Goal: Information Seeking & Learning: Check status

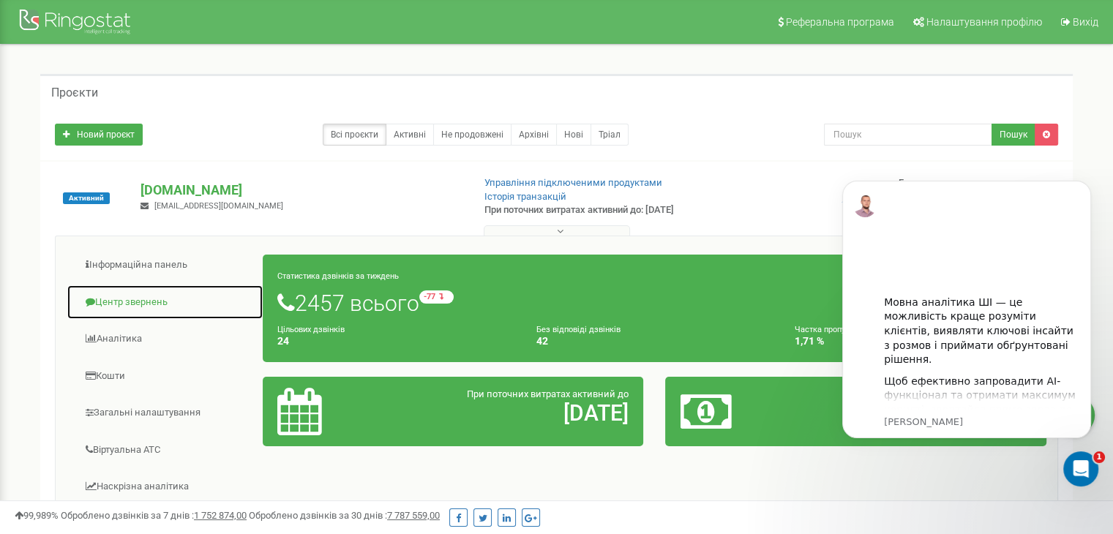
click at [123, 304] on link "Центр звернень" at bounding box center [165, 303] width 197 height 36
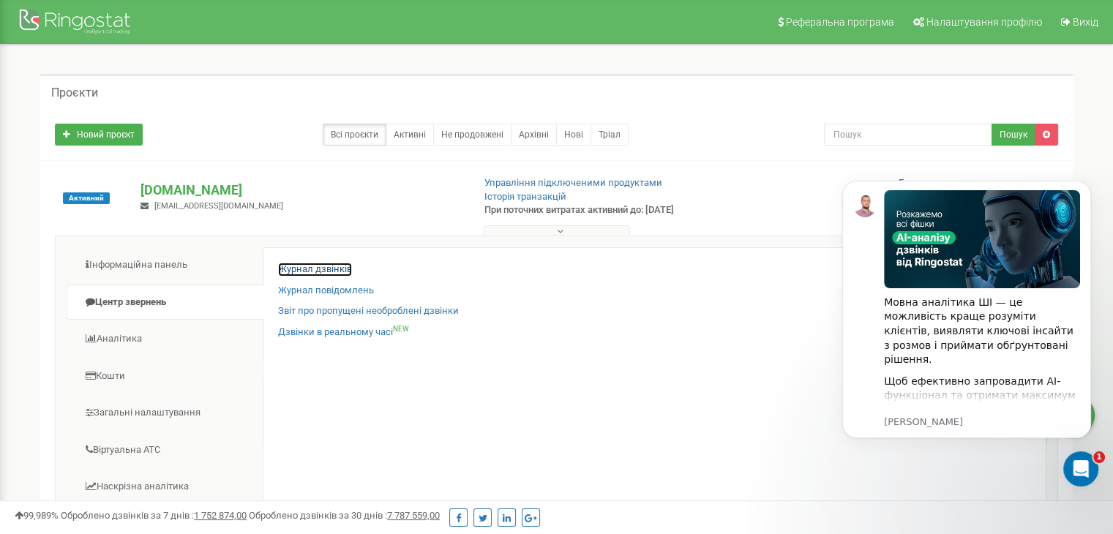
click at [310, 270] on link "Журнал дзвінків" at bounding box center [315, 270] width 74 height 14
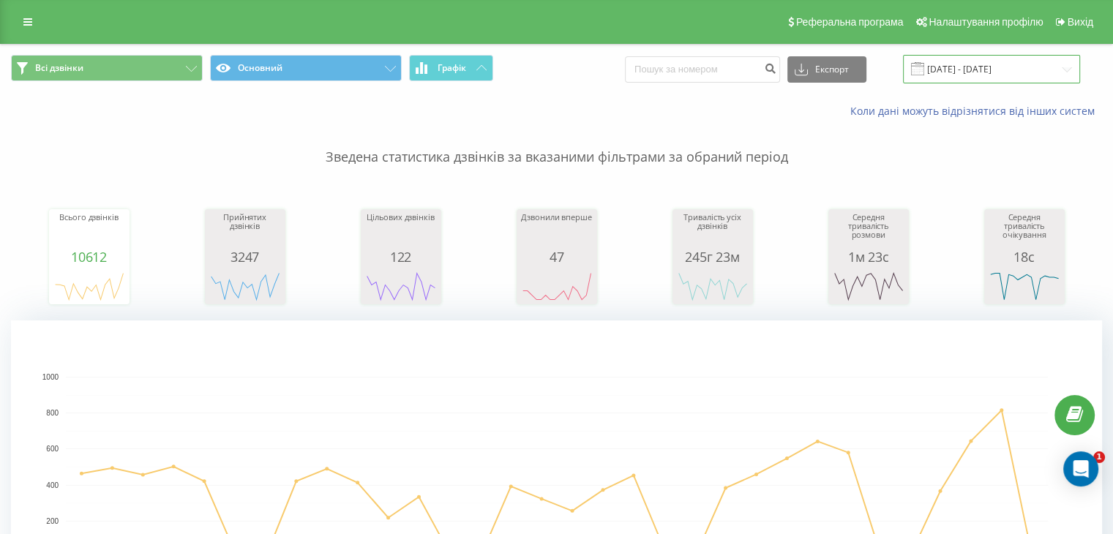
click at [1007, 63] on input "21.07.2025 - 21.08.2025" at bounding box center [991, 69] width 177 height 29
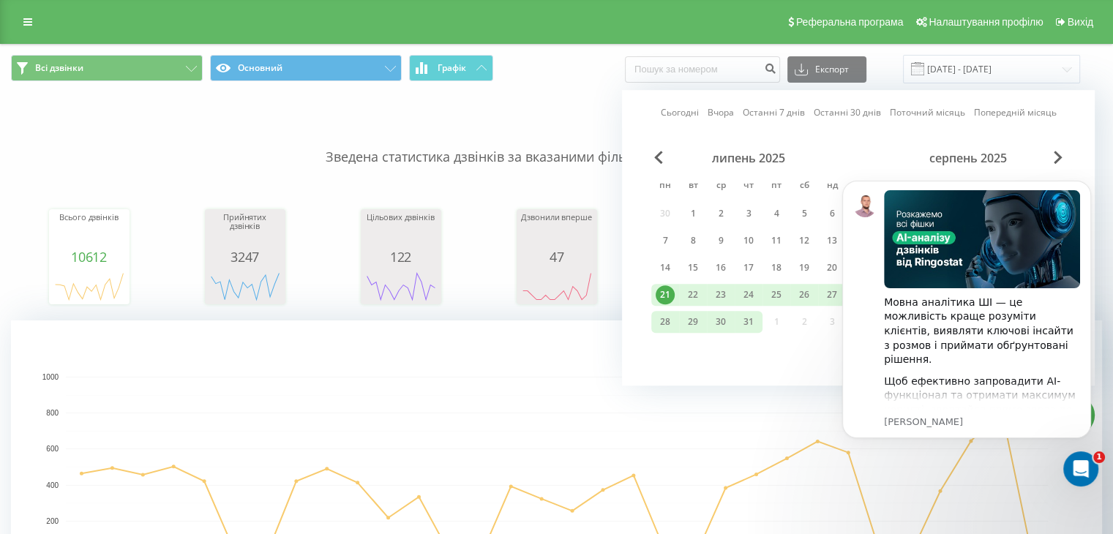
click at [781, 348] on div at bounding box center [858, 348] width 414 height 1
click at [806, 355] on div "Сьогодні Вчора Останні 7 днів Останні 30 днів Поточний місяць Попередній місяць…" at bounding box center [858, 238] width 473 height 296
click at [1086, 184] on icon "Dismiss notification" at bounding box center [1086, 184] width 5 height 5
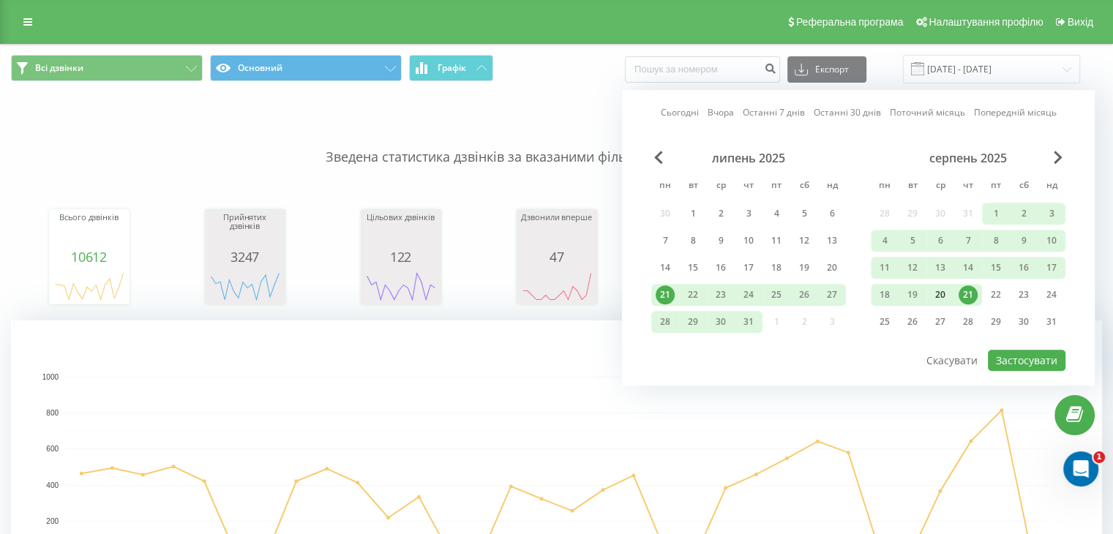
click at [941, 295] on div "20" at bounding box center [940, 294] width 19 height 19
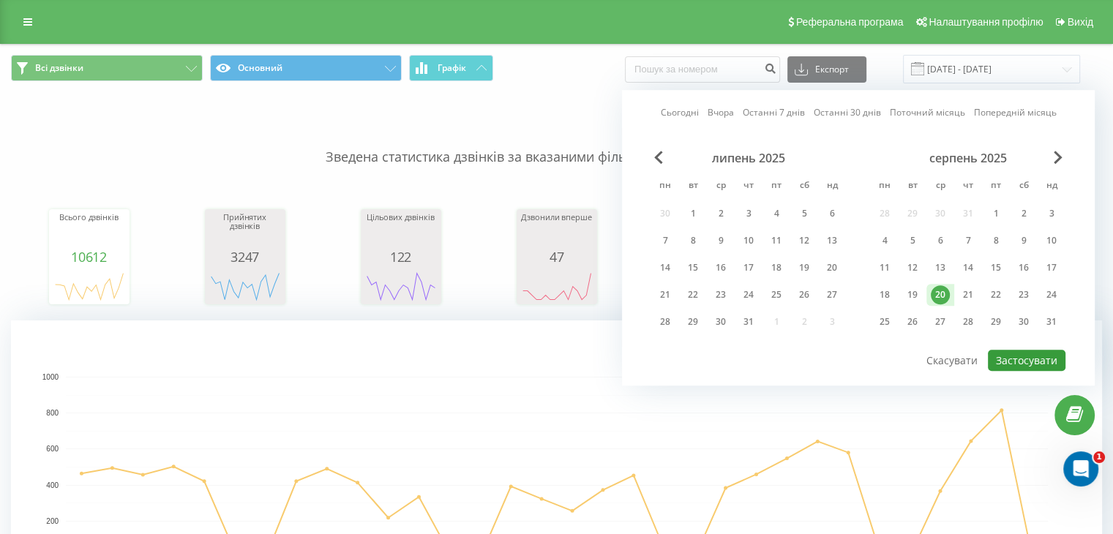
click at [1013, 355] on button "Застосувати" at bounding box center [1027, 360] width 78 height 21
type input "20.08.2025 - 20.08.2025"
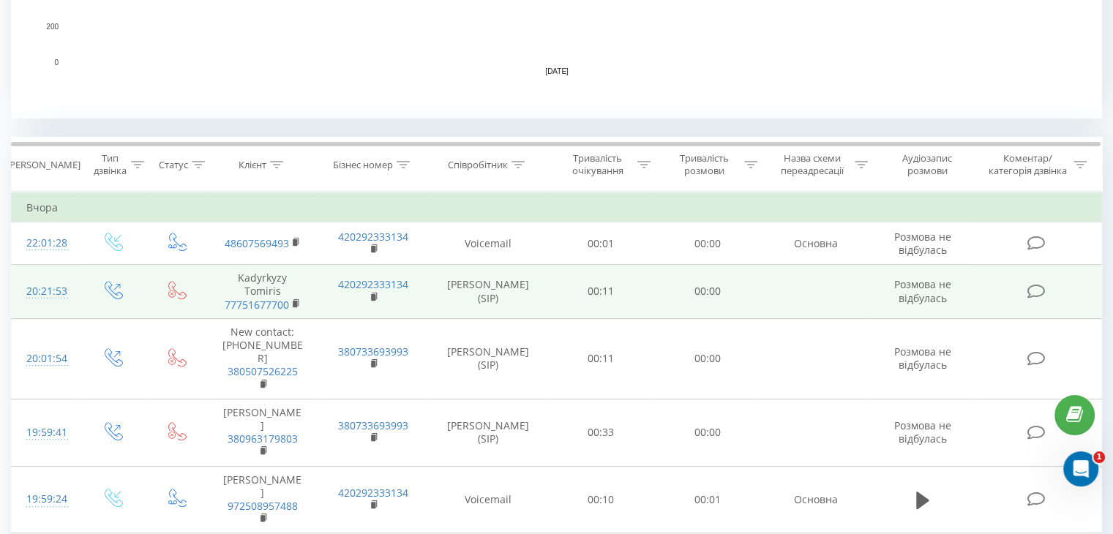
scroll to position [512, 0]
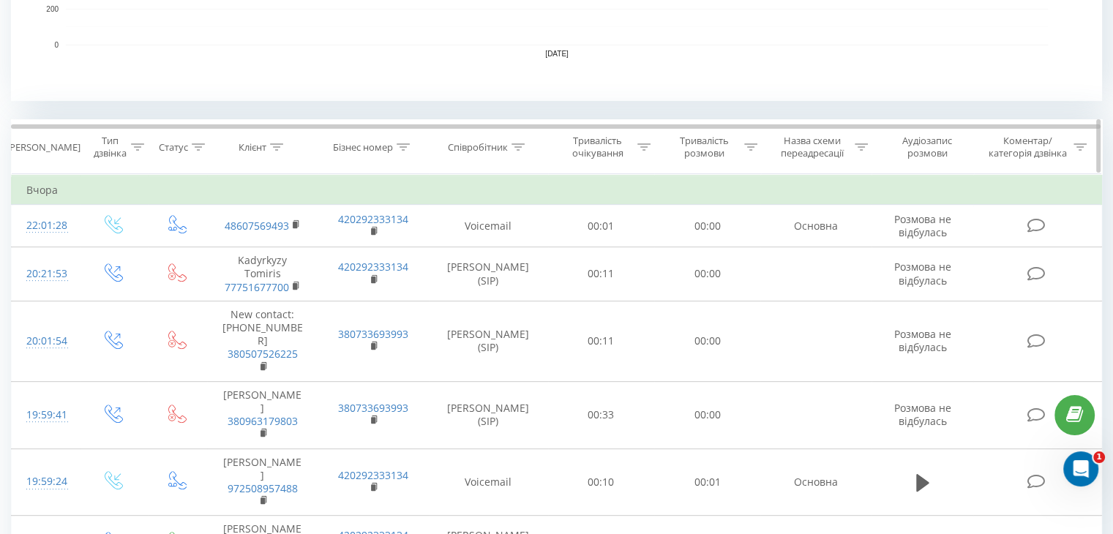
click at [514, 141] on div at bounding box center [517, 147] width 13 height 12
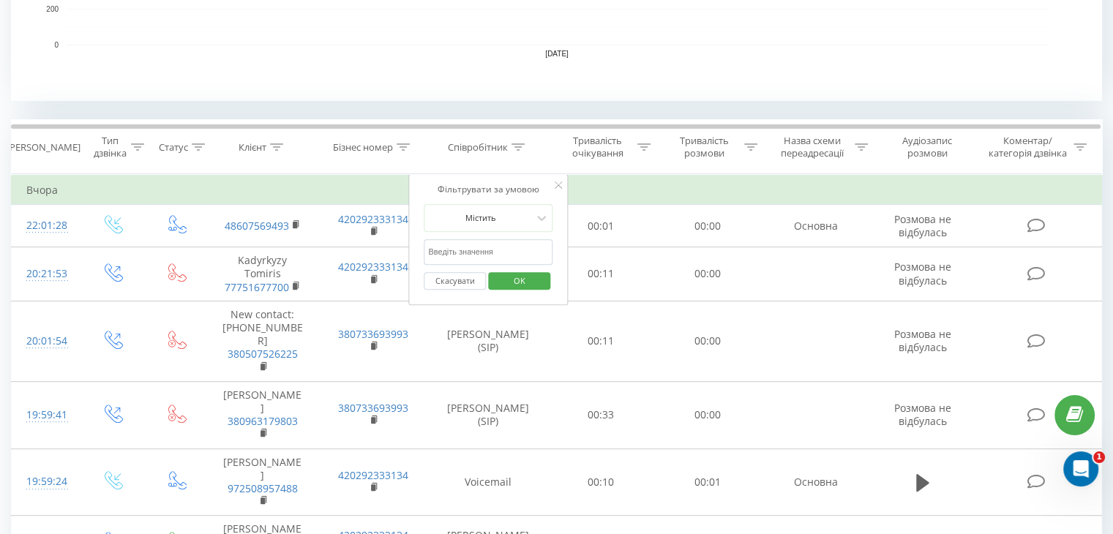
click at [518, 255] on input "text" at bounding box center [488, 252] width 129 height 26
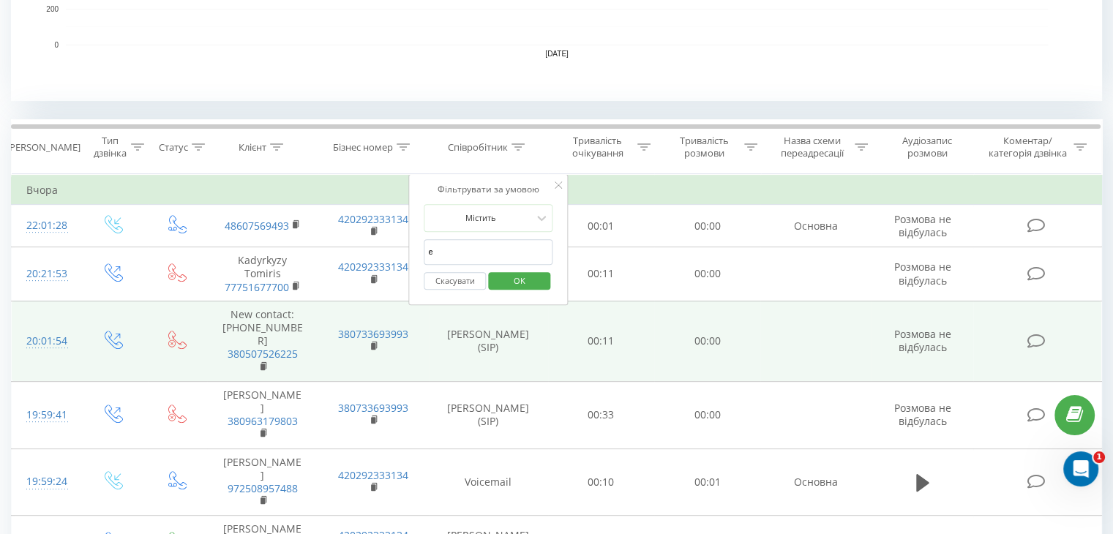
type input "Евгения Могила"
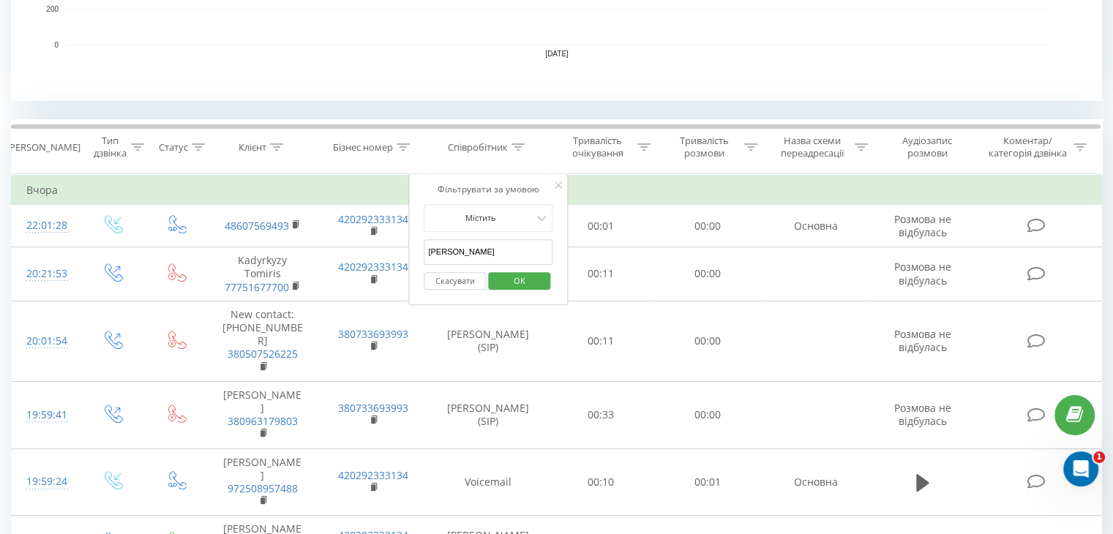
click at [528, 283] on span "OK" at bounding box center [519, 280] width 41 height 23
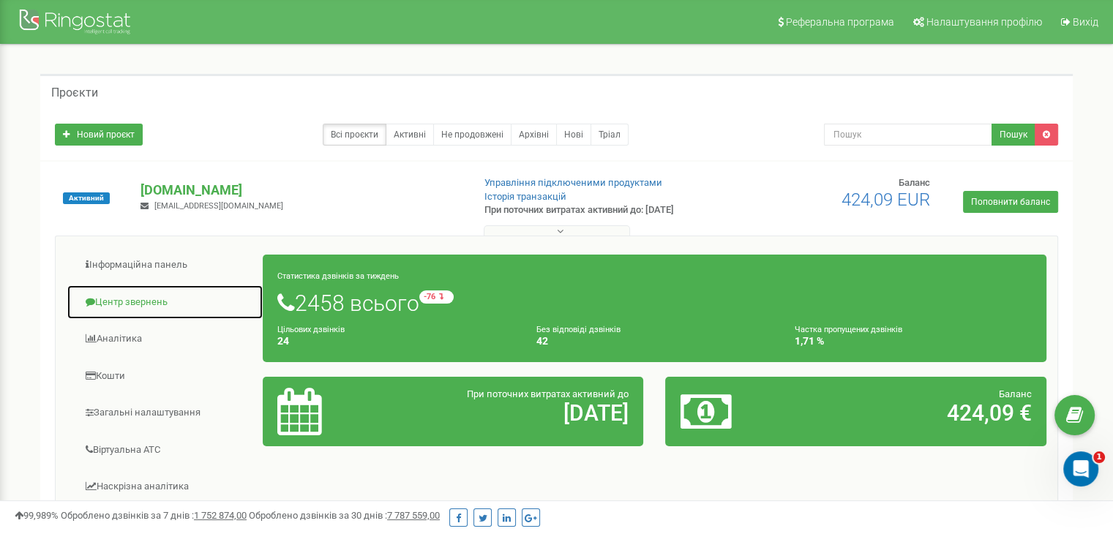
click at [129, 301] on link "Центр звернень" at bounding box center [165, 303] width 197 height 36
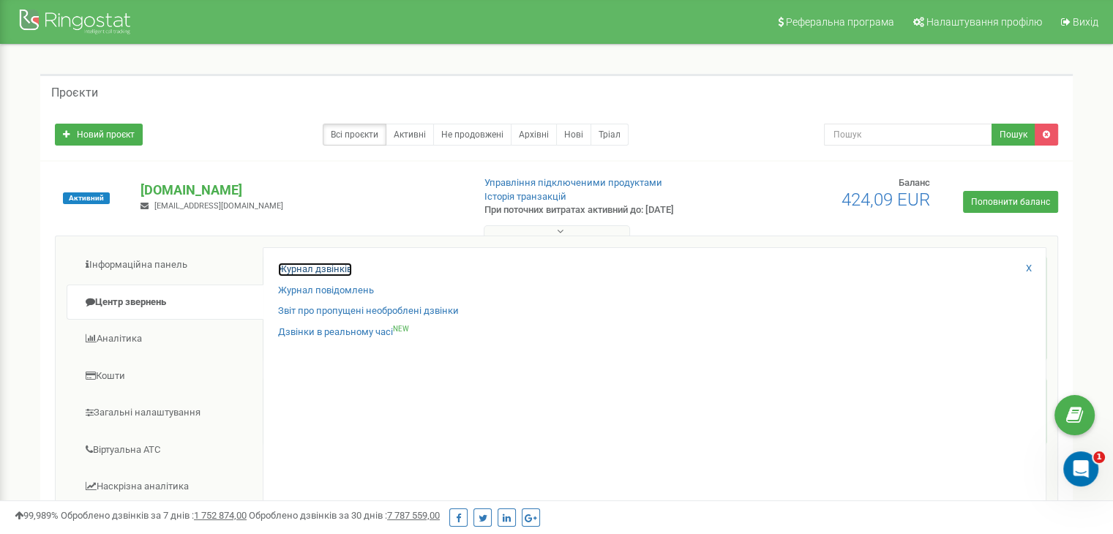
click at [315, 271] on link "Журнал дзвінків" at bounding box center [315, 270] width 74 height 14
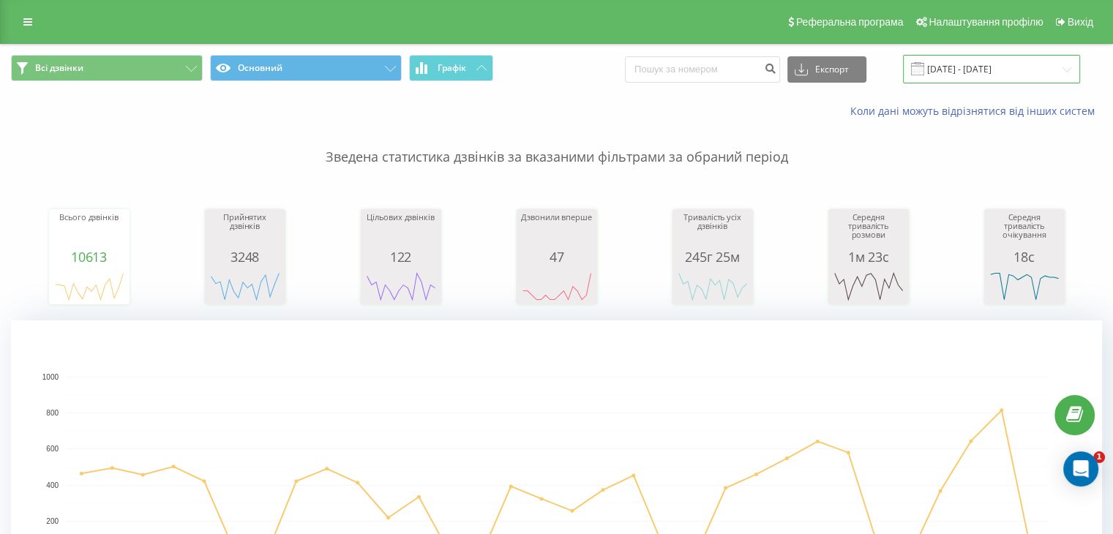
click at [1027, 65] on input "[DATE] - [DATE]" at bounding box center [991, 69] width 177 height 29
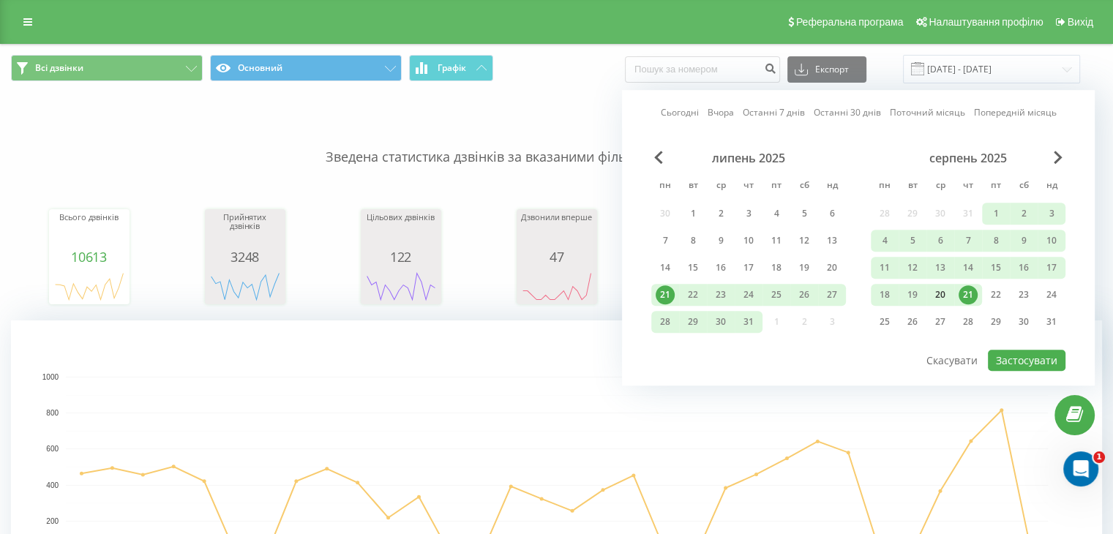
click at [940, 290] on div "20" at bounding box center [940, 294] width 19 height 19
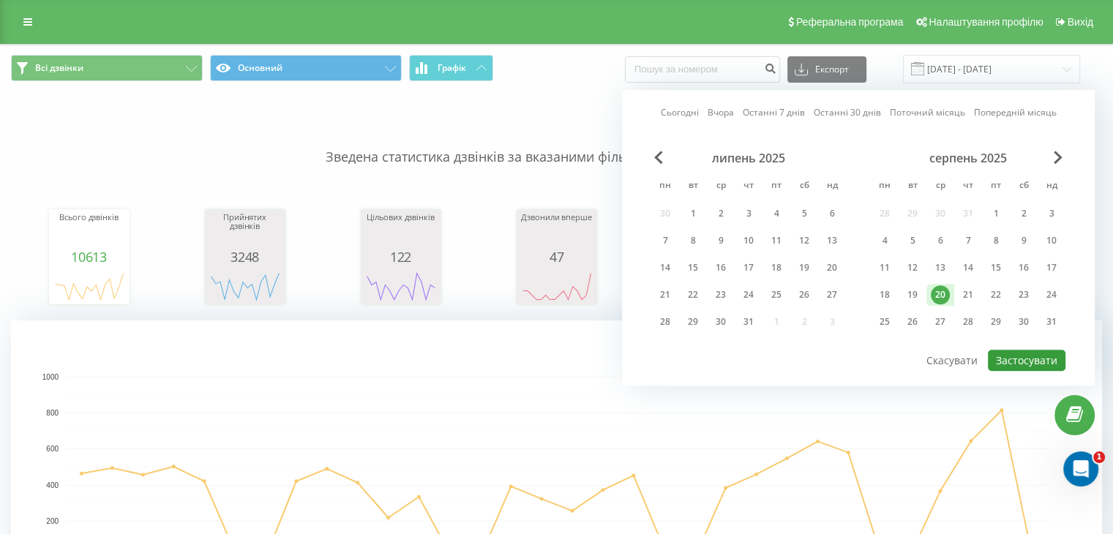
click at [1046, 360] on button "Застосувати" at bounding box center [1027, 360] width 78 height 21
type input "20.08.2025 - 20.08.2025"
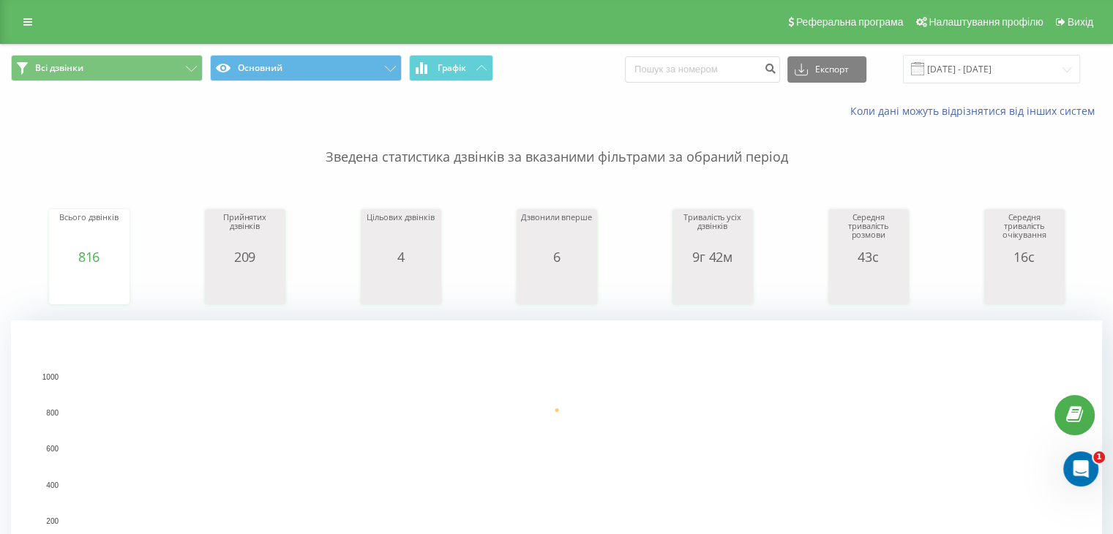
scroll to position [293, 0]
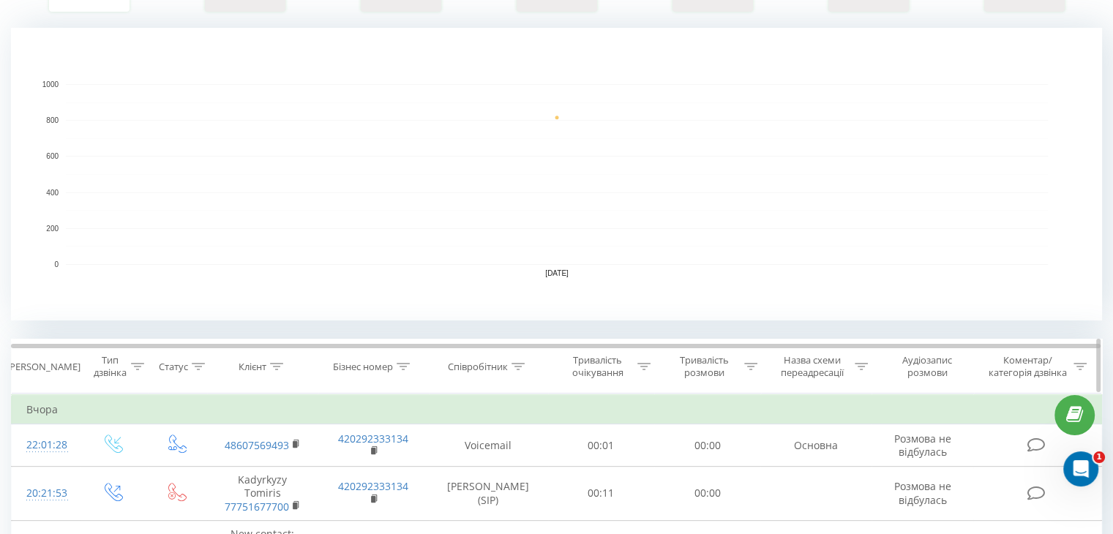
click at [518, 363] on icon at bounding box center [517, 366] width 13 height 7
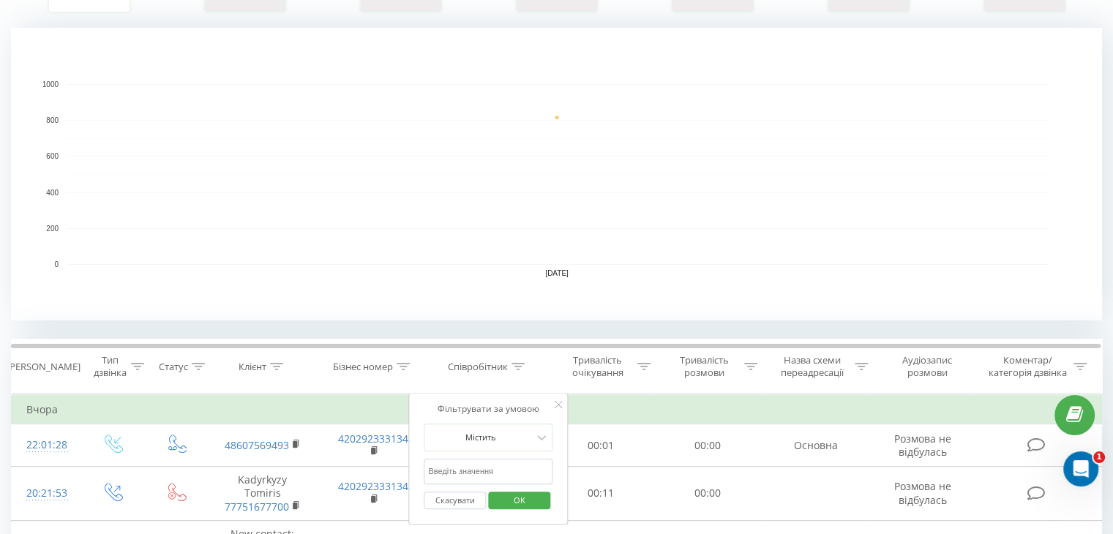
click at [483, 468] on input "text" at bounding box center [488, 472] width 129 height 26
type input "Анна Ковалева"
click at [515, 504] on span "OK" at bounding box center [519, 500] width 41 height 23
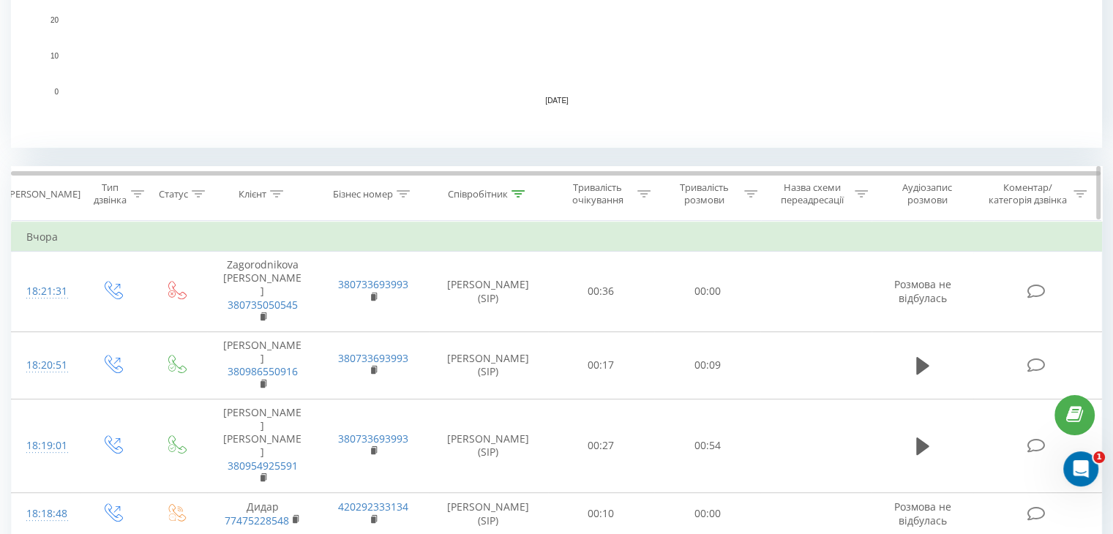
scroll to position [512, 0]
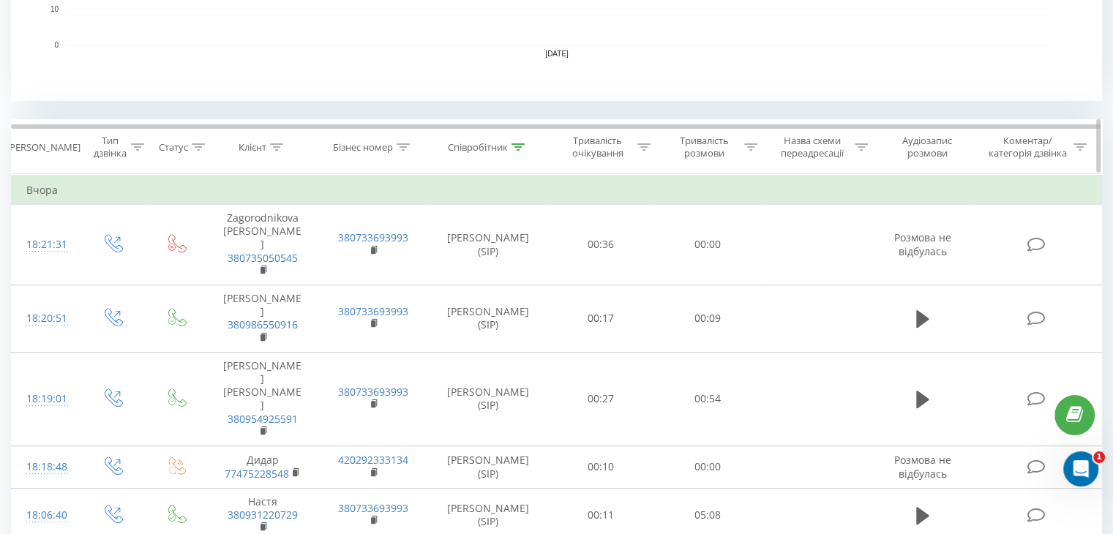
click at [749, 147] on icon at bounding box center [750, 146] width 13 height 7
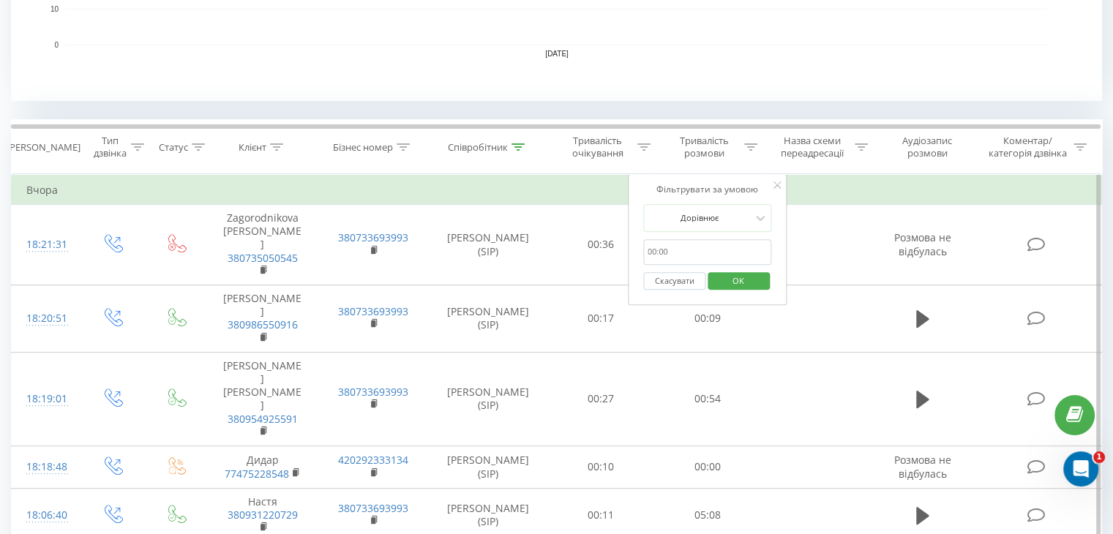
click at [694, 254] on input "text" at bounding box center [707, 252] width 129 height 26
drag, startPoint x: 721, startPoint y: 211, endPoint x: 721, endPoint y: 228, distance: 16.1
click at [721, 211] on div at bounding box center [700, 218] width 104 height 14
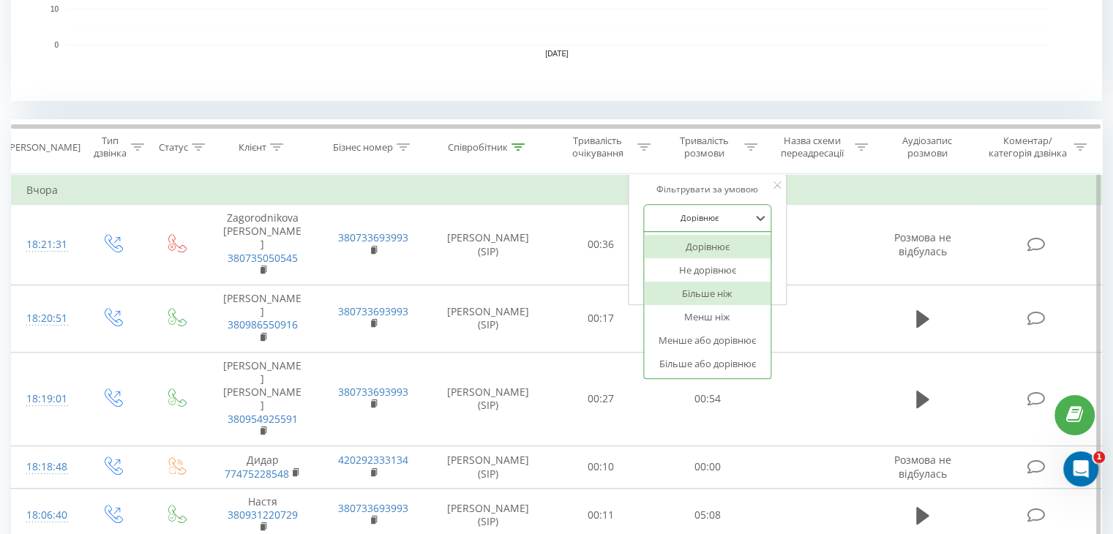
click at [723, 296] on div "Більше ніж" at bounding box center [707, 293] width 127 height 23
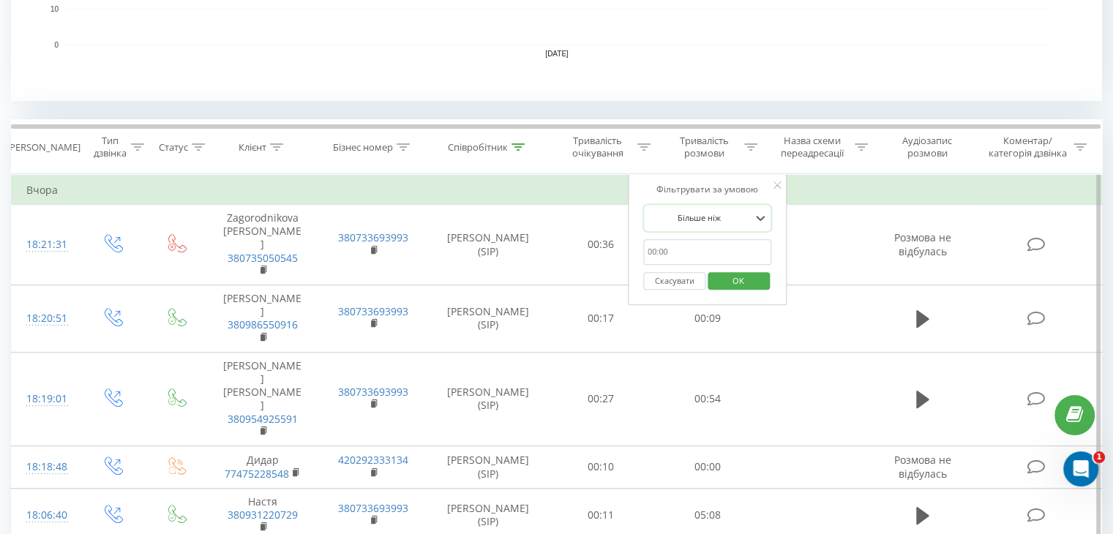
click at [716, 250] on input "text" at bounding box center [707, 252] width 129 height 26
type input "29"
click at [736, 276] on span "OK" at bounding box center [738, 280] width 41 height 23
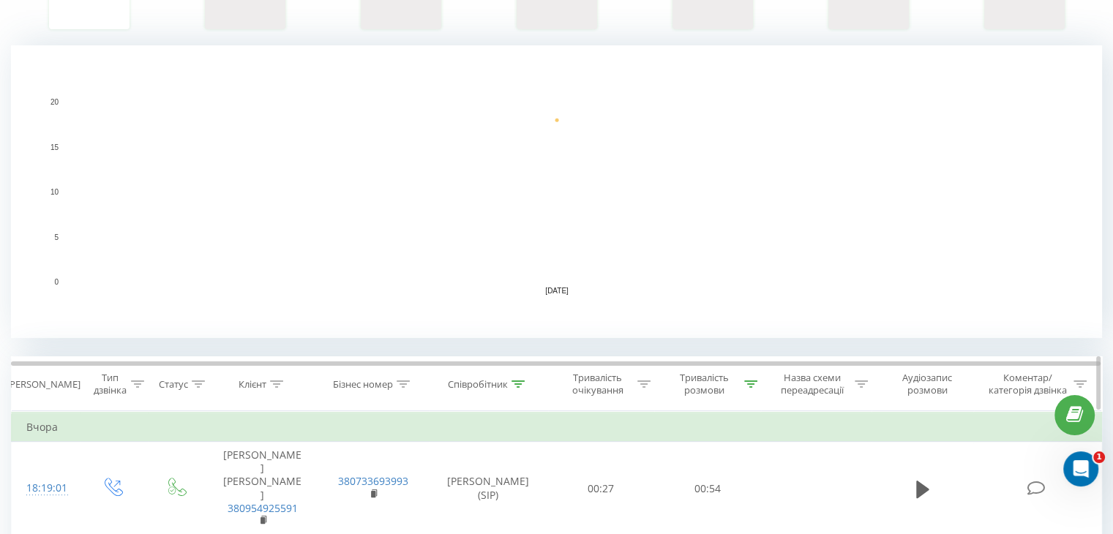
scroll to position [293, 0]
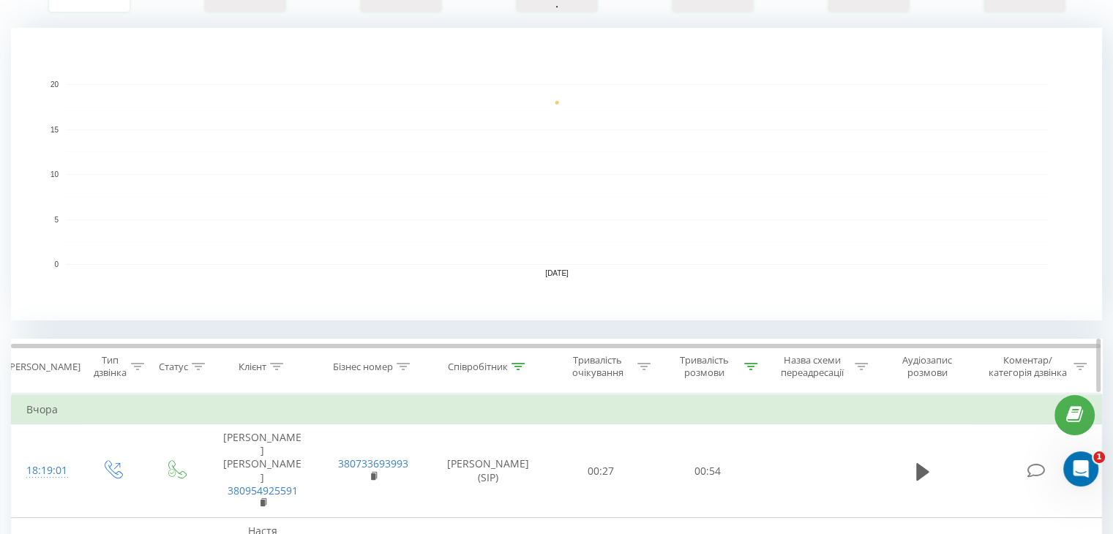
click at [515, 367] on icon at bounding box center [517, 366] width 13 height 7
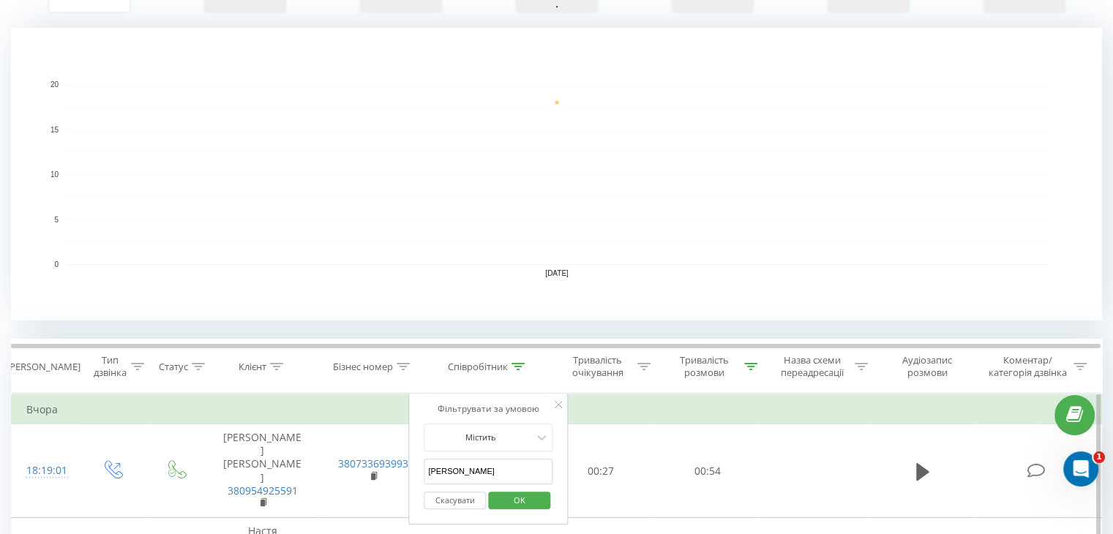
click at [490, 468] on input "Анна Ковалева" at bounding box center [488, 472] width 129 height 26
click at [489, 468] on input "Анна Ковалева" at bounding box center [488, 472] width 129 height 26
type input "Кристина Кривая (SIP)"
click at [528, 498] on span "OK" at bounding box center [519, 500] width 41 height 23
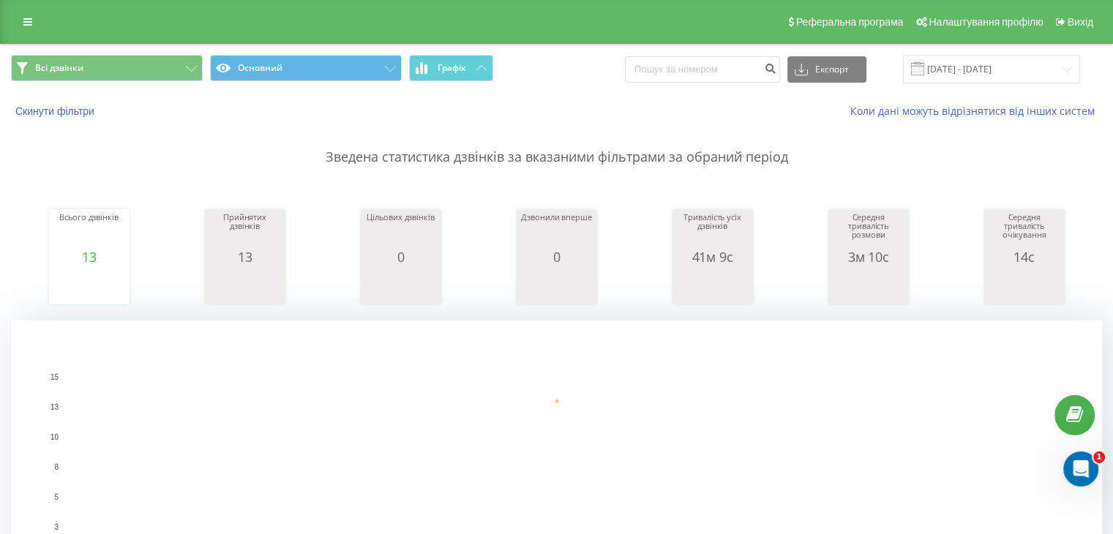
scroll to position [293, 0]
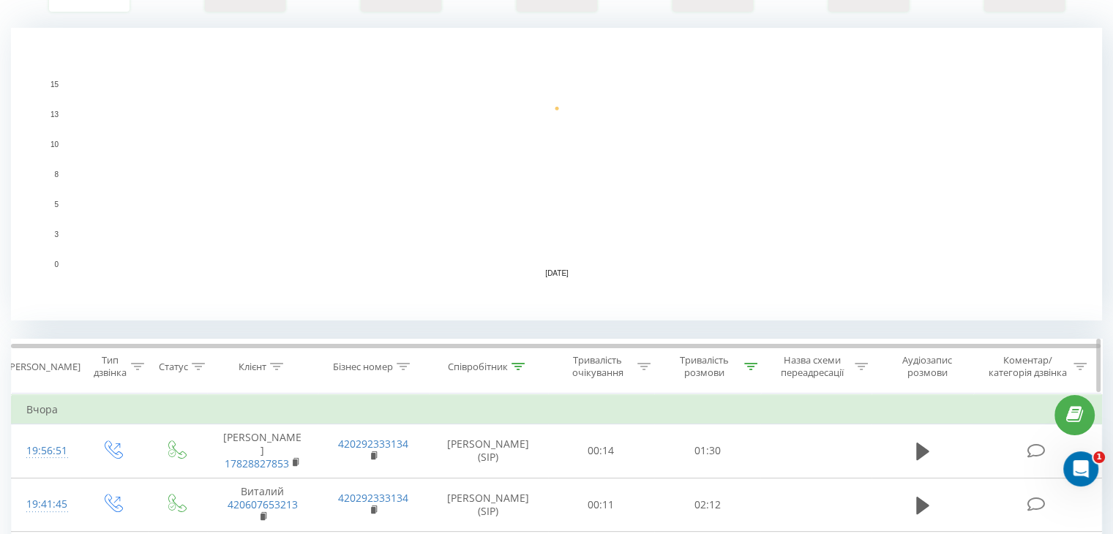
click at [749, 367] on icon at bounding box center [750, 366] width 13 height 7
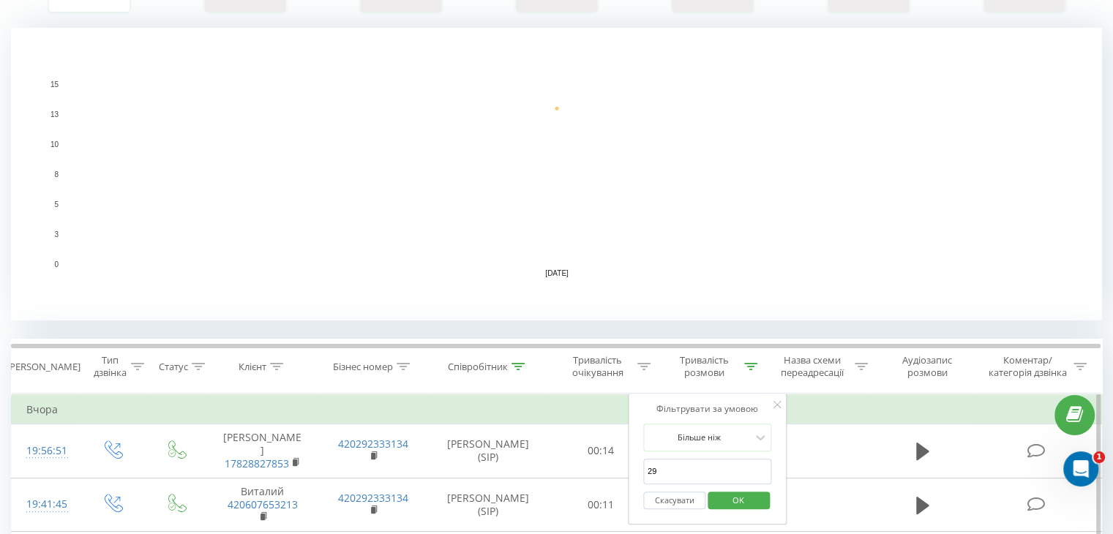
click at [700, 477] on input "29" at bounding box center [707, 472] width 129 height 26
drag, startPoint x: 731, startPoint y: 490, endPoint x: 691, endPoint y: 481, distance: 41.2
click at [730, 490] on span "OK" at bounding box center [738, 500] width 41 height 23
